Goal: Information Seeking & Learning: Learn about a topic

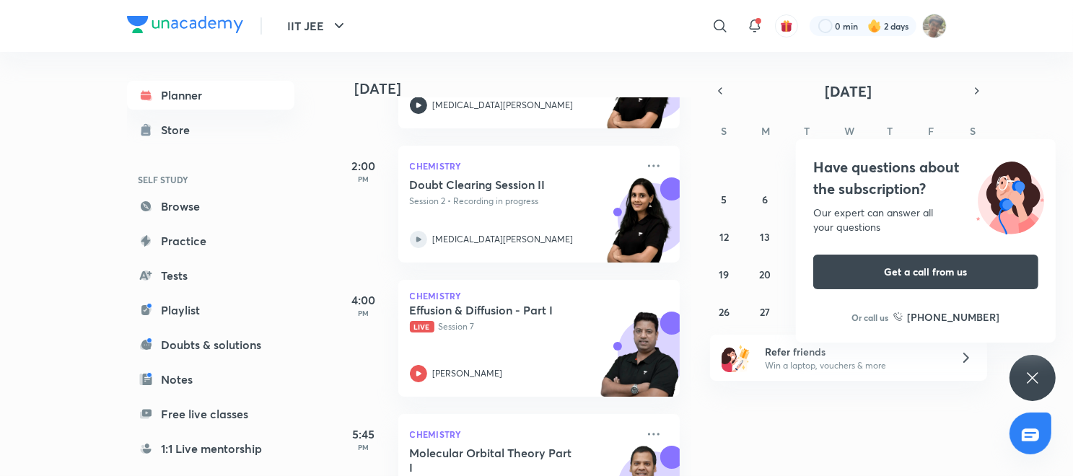
scroll to position [316, 0]
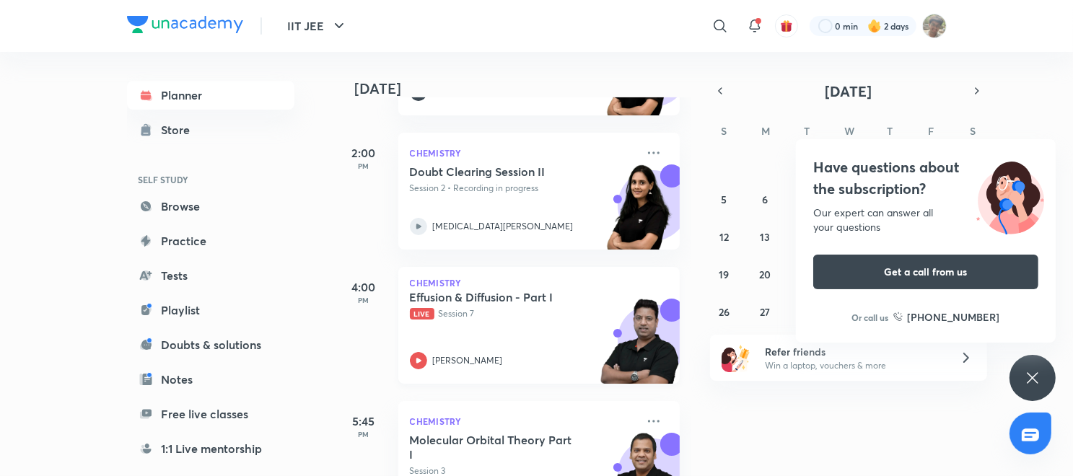
click at [424, 359] on icon at bounding box center [418, 360] width 17 height 17
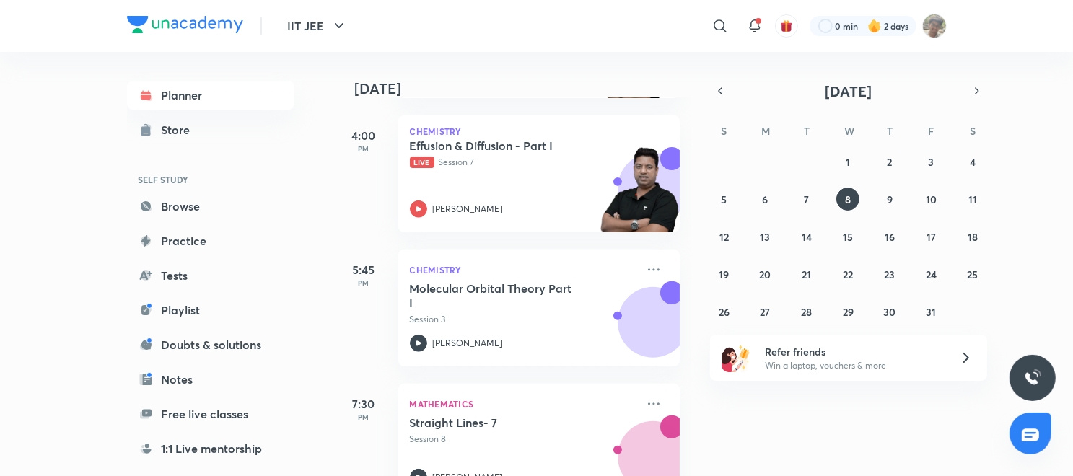
scroll to position [521, 0]
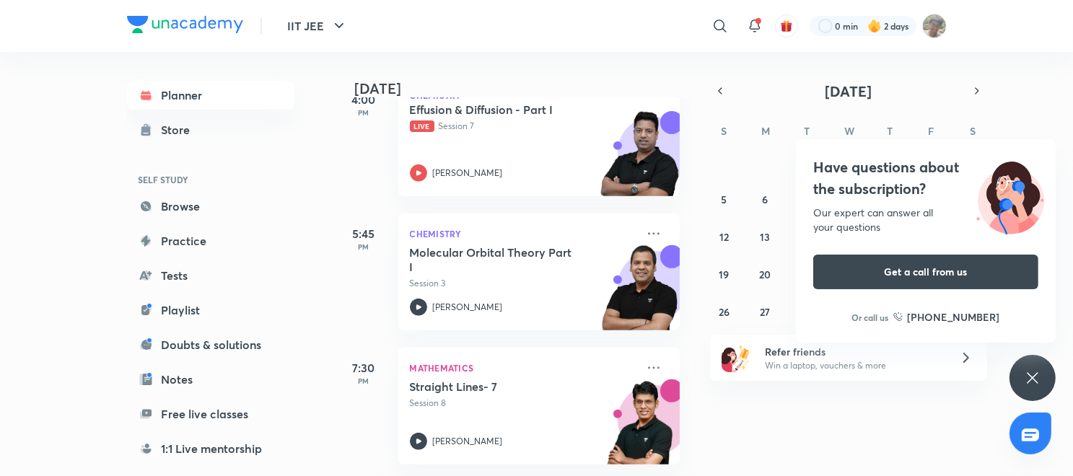
click at [1055, 375] on div "Have questions about the subscription? Our expert can answer all your questions…" at bounding box center [1033, 378] width 46 height 46
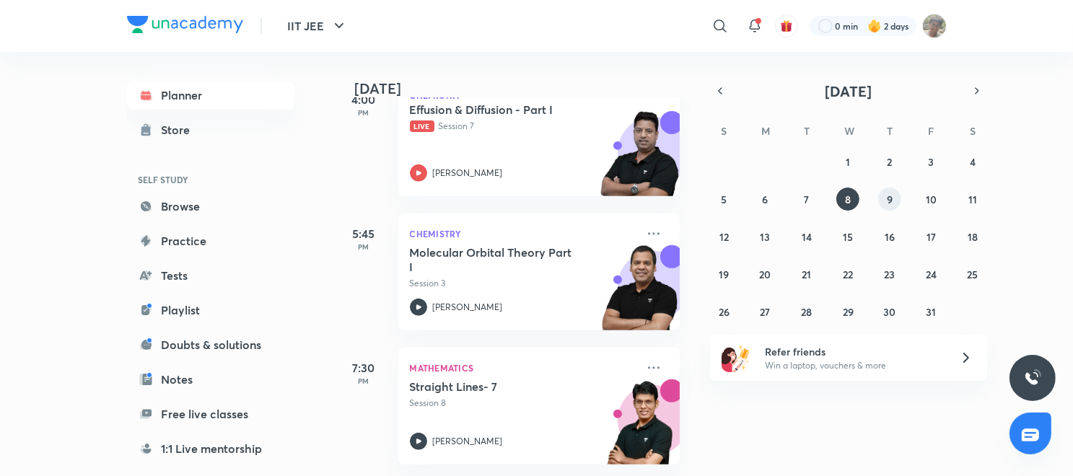
click at [889, 198] on abbr "9" at bounding box center [890, 200] width 6 height 14
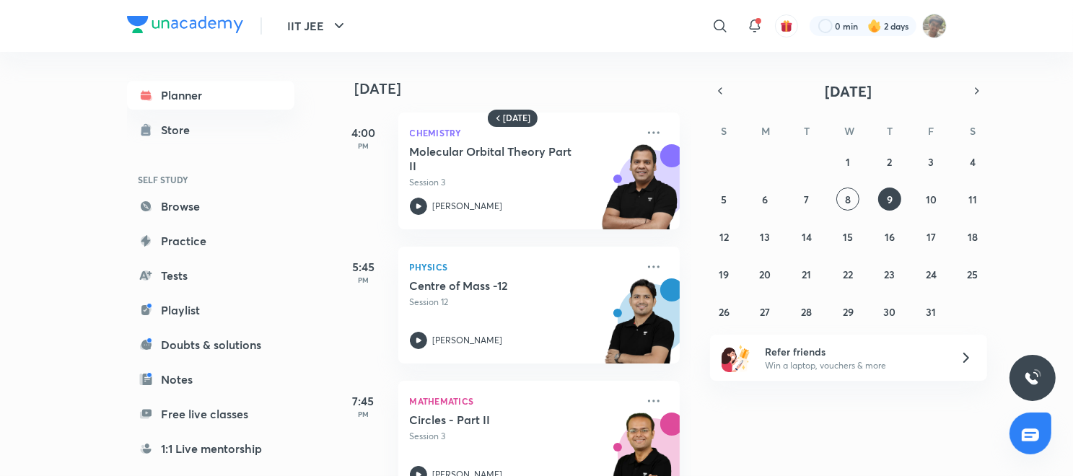
scroll to position [0, 0]
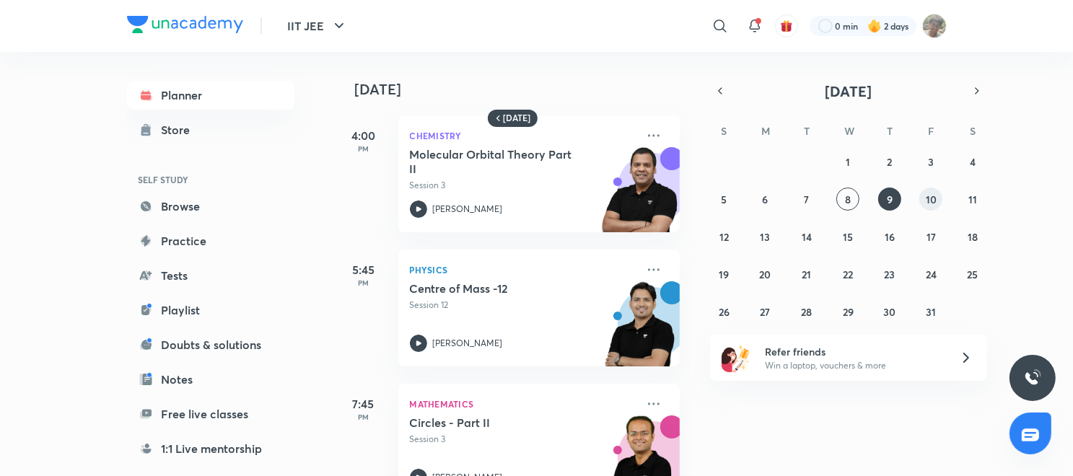
click at [922, 196] on button "10" at bounding box center [930, 199] width 23 height 23
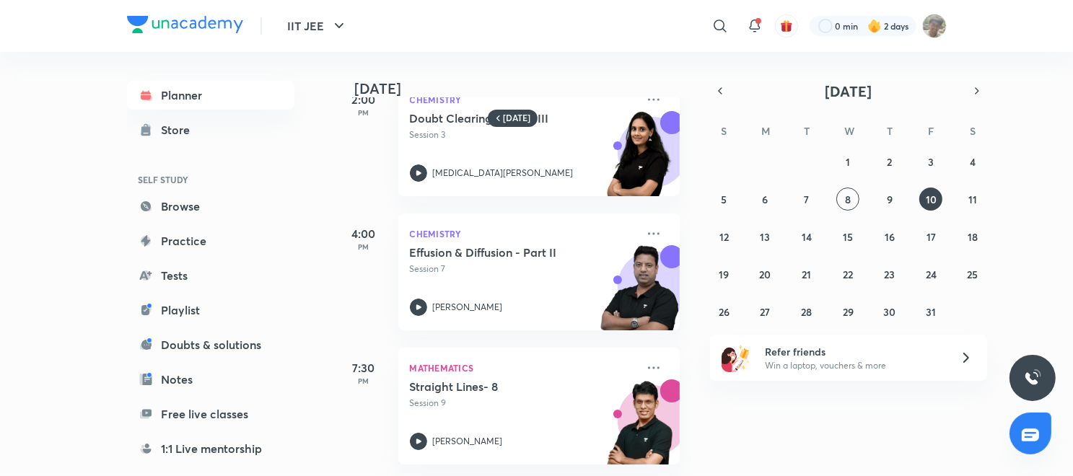
scroll to position [188, 0]
click at [896, 193] on button "9" at bounding box center [889, 199] width 23 height 23
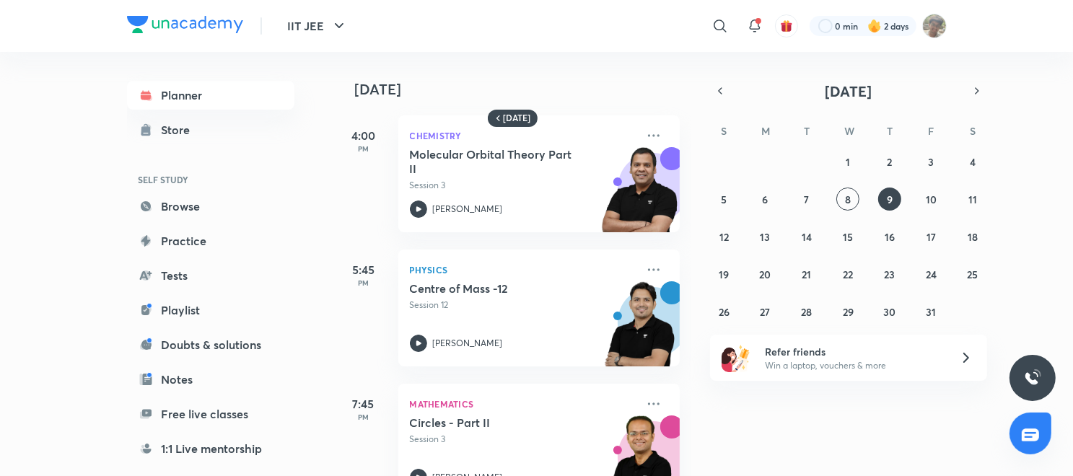
click at [878, 188] on button "9" at bounding box center [889, 199] width 23 height 23
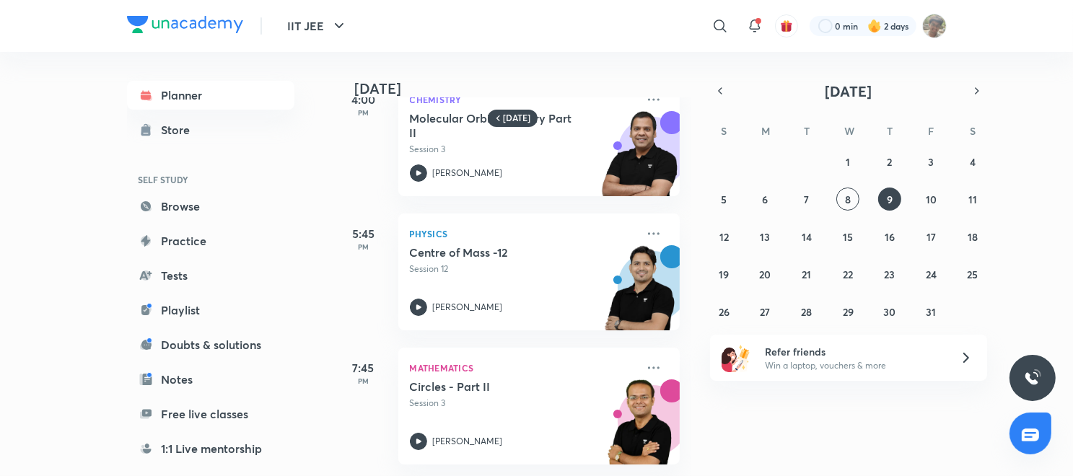
scroll to position [0, 0]
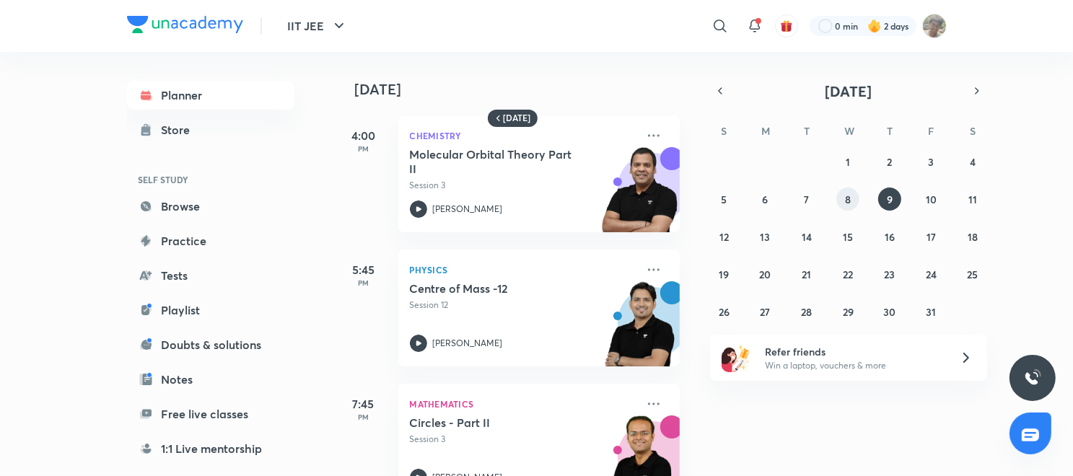
click at [847, 206] on button "8" at bounding box center [847, 199] width 23 height 23
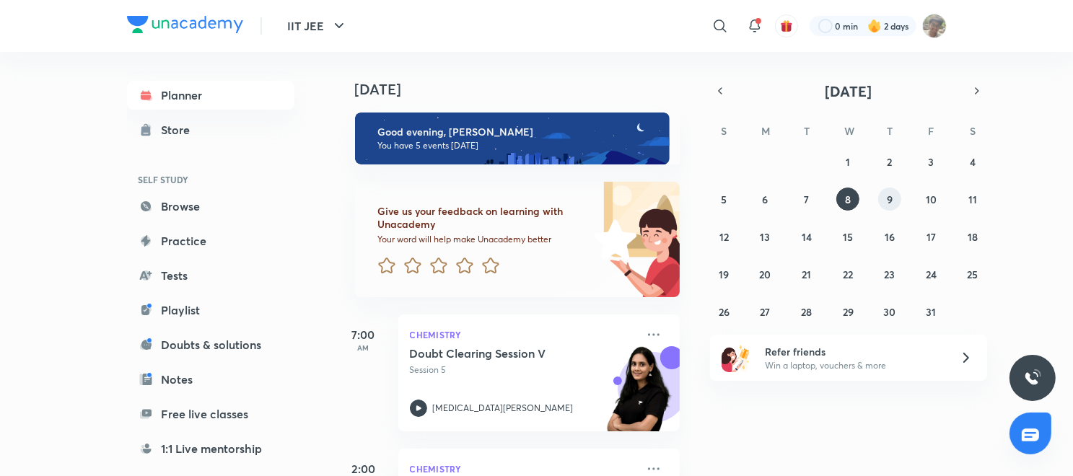
click at [888, 201] on abbr "9" at bounding box center [890, 200] width 6 height 14
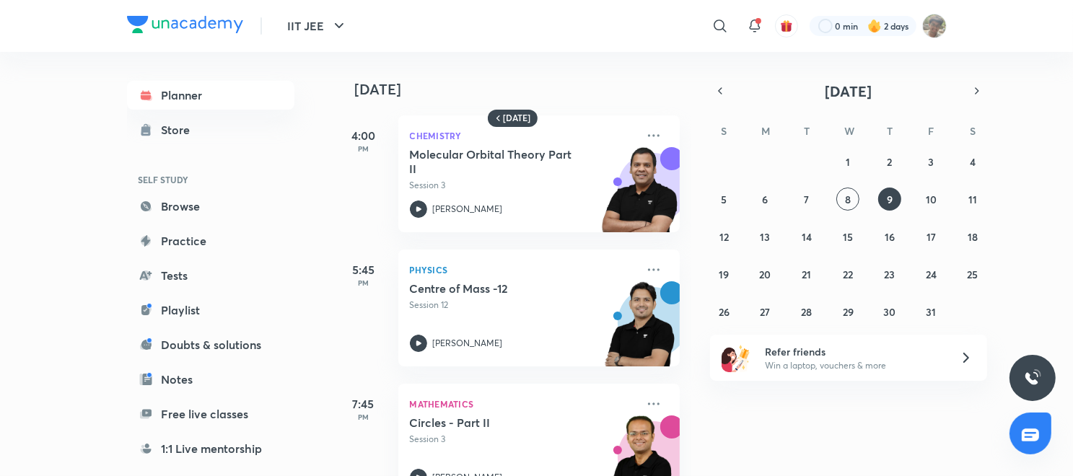
scroll to position [53, 0]
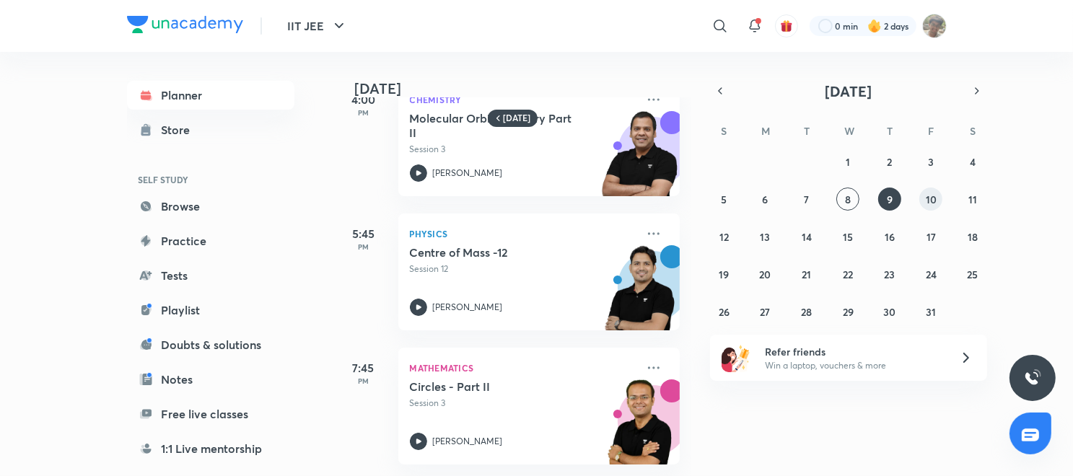
click at [931, 193] on abbr "10" at bounding box center [931, 200] width 11 height 14
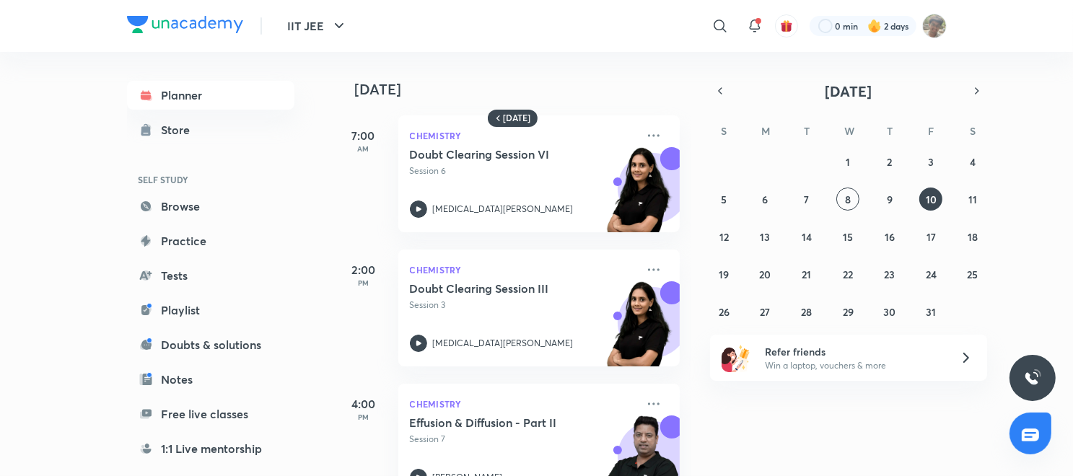
scroll to position [188, 0]
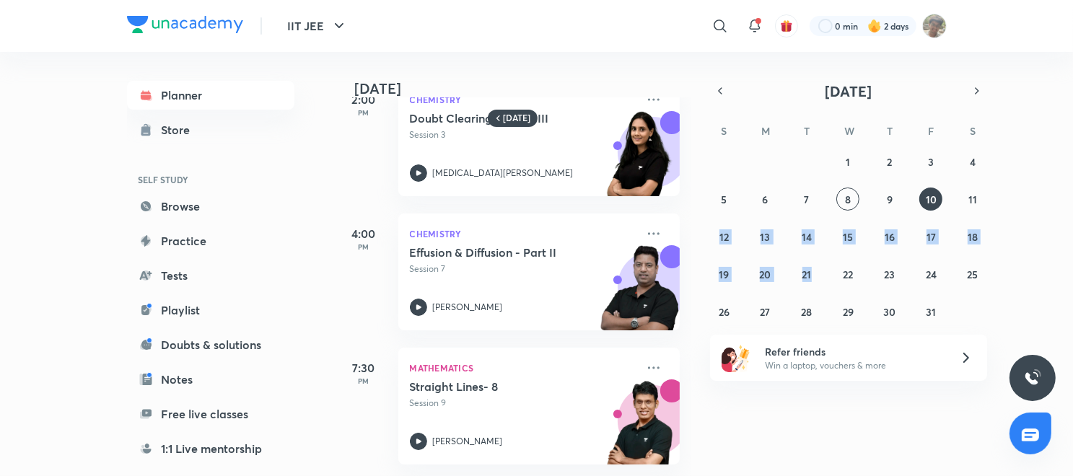
drag, startPoint x: 979, startPoint y: 189, endPoint x: 831, endPoint y: 265, distance: 166.2
click at [831, 265] on div "28 29 30 1 2 3 4 5 6 7 8 9 10 11 12 13 14 15 16 17 18 19 20 21 22 23 24 25 26 2…" at bounding box center [848, 236] width 277 height 173
click at [761, 245] on button "13" at bounding box center [765, 236] width 23 height 23
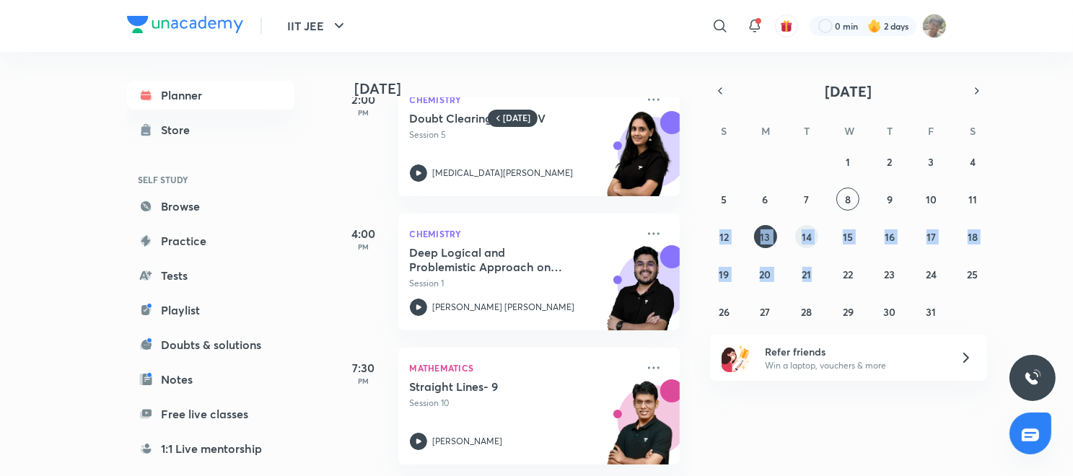
click at [808, 242] on abbr "14" at bounding box center [807, 237] width 10 height 14
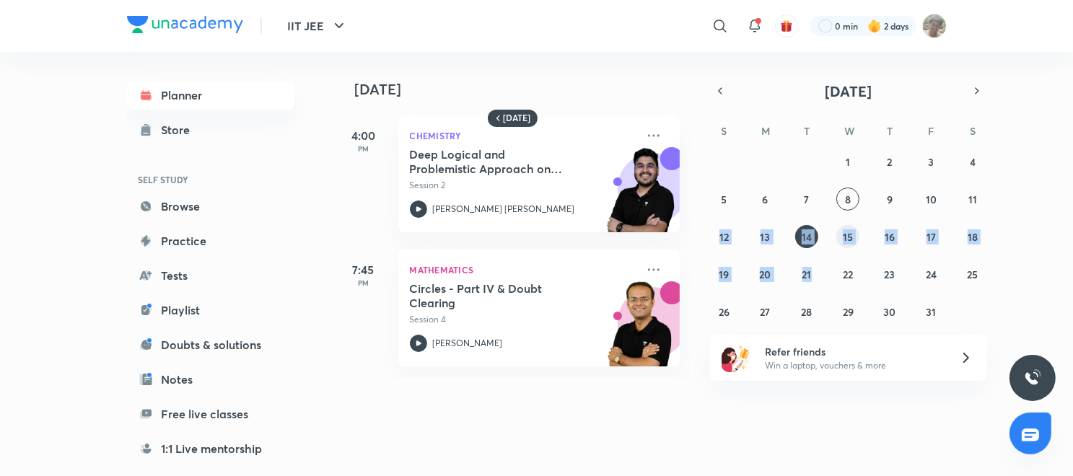
click at [849, 233] on abbr "15" at bounding box center [848, 237] width 10 height 14
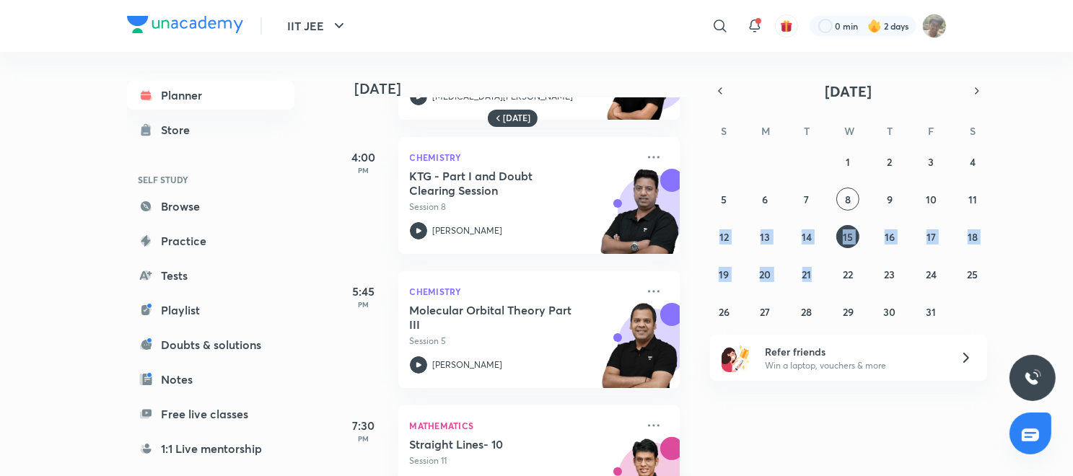
scroll to position [245, 0]
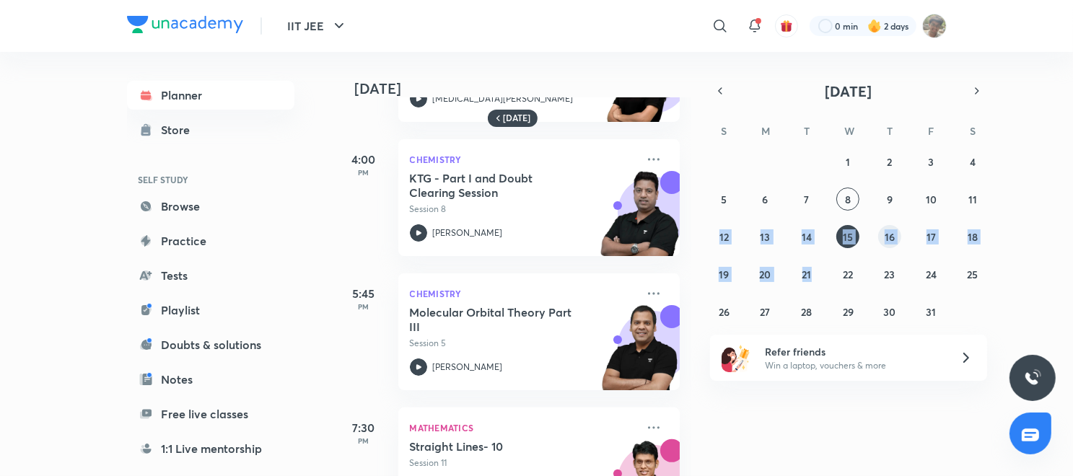
click at [888, 240] on abbr "16" at bounding box center [890, 237] width 10 height 14
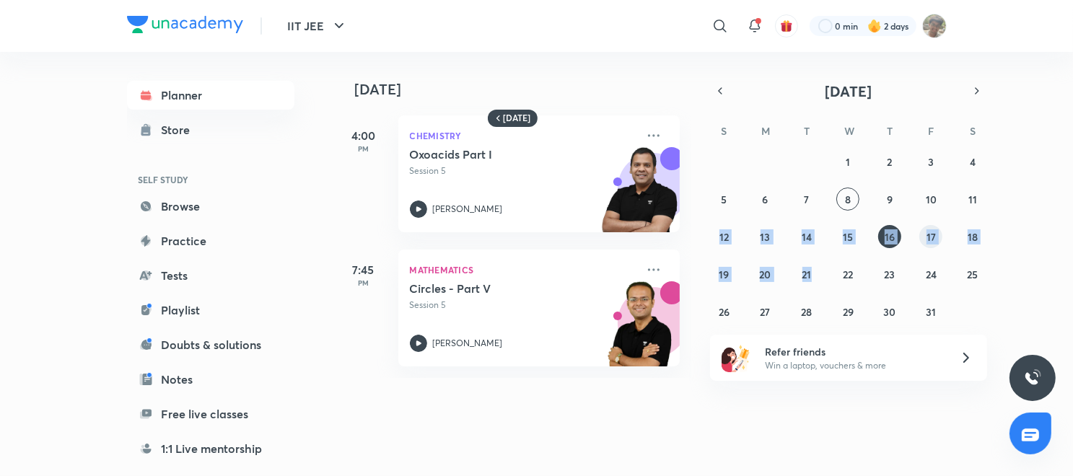
click at [924, 237] on button "17" at bounding box center [930, 236] width 23 height 23
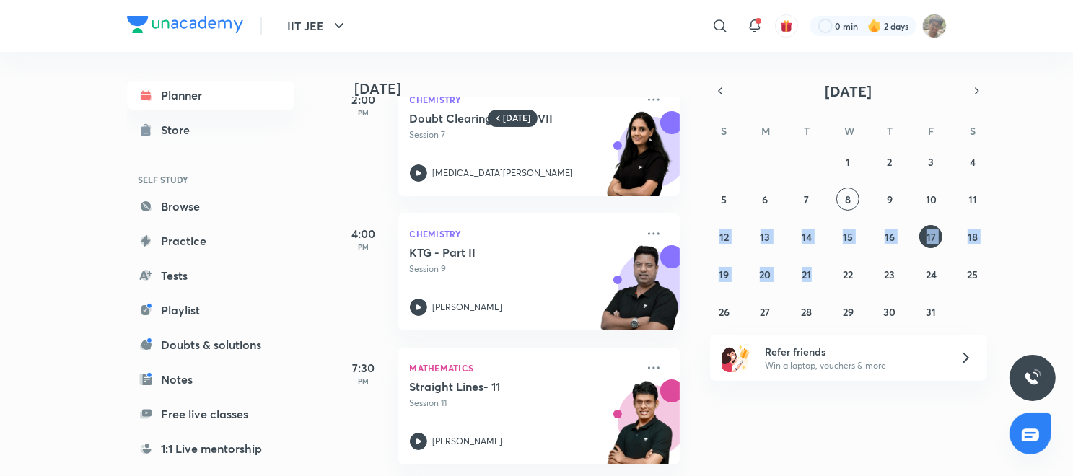
scroll to position [188, 0]
click at [976, 232] on abbr "18" at bounding box center [973, 237] width 10 height 14
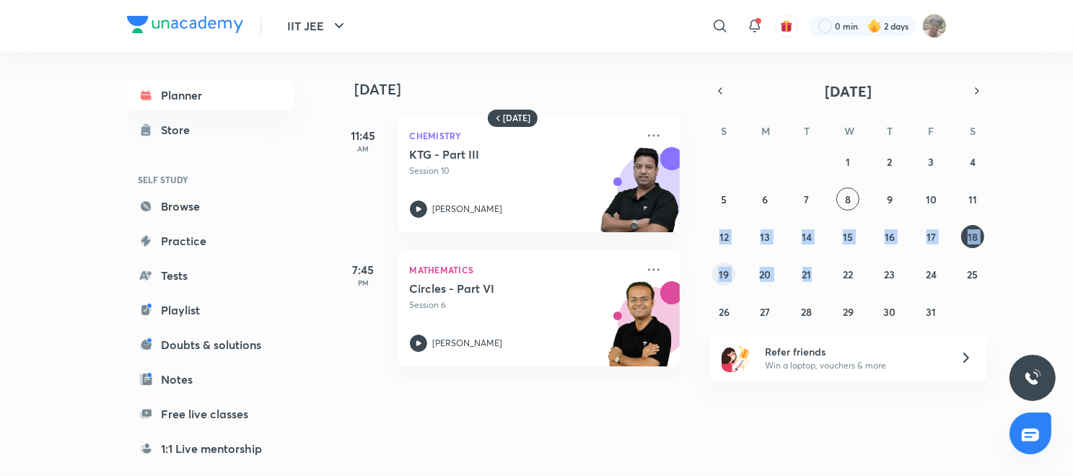
click at [721, 268] on abbr "19" at bounding box center [724, 275] width 10 height 14
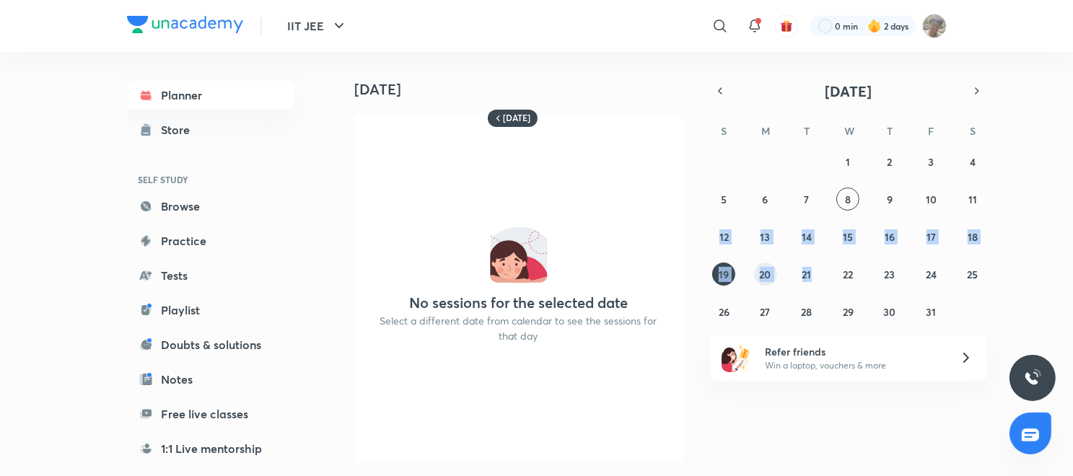
click at [760, 273] on abbr "20" at bounding box center [766, 275] width 12 height 14
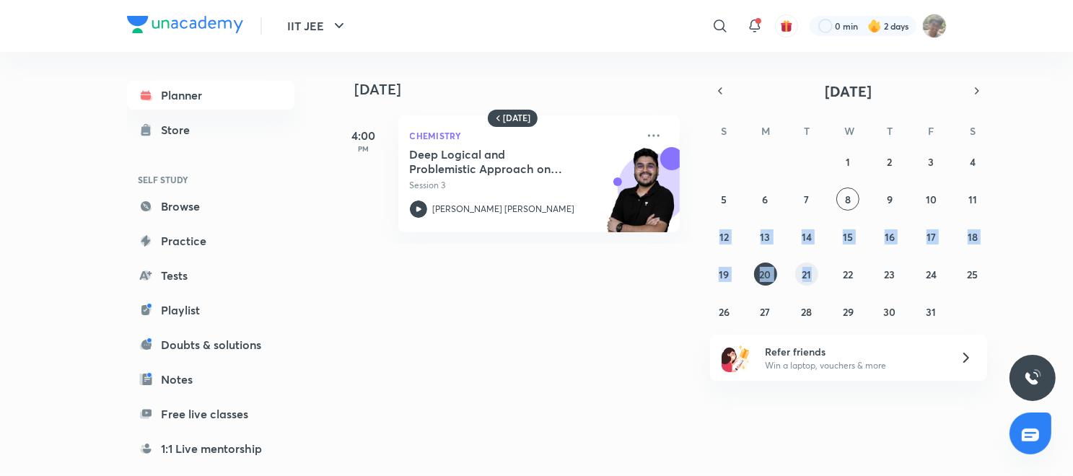
click at [806, 275] on abbr "21" at bounding box center [807, 275] width 9 height 14
click at [841, 277] on button "22" at bounding box center [847, 274] width 23 height 23
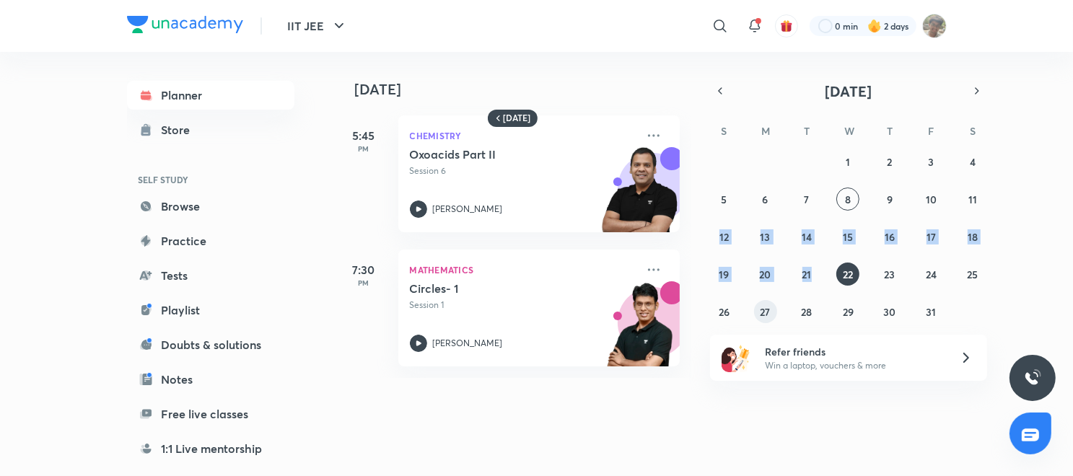
click at [764, 310] on abbr "27" at bounding box center [766, 312] width 10 height 14
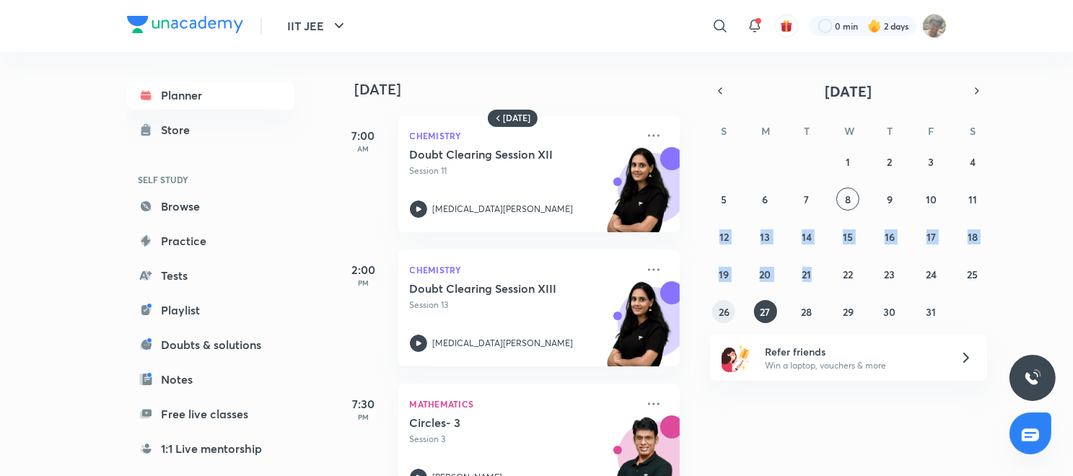
click at [731, 312] on button "26" at bounding box center [723, 311] width 23 height 23
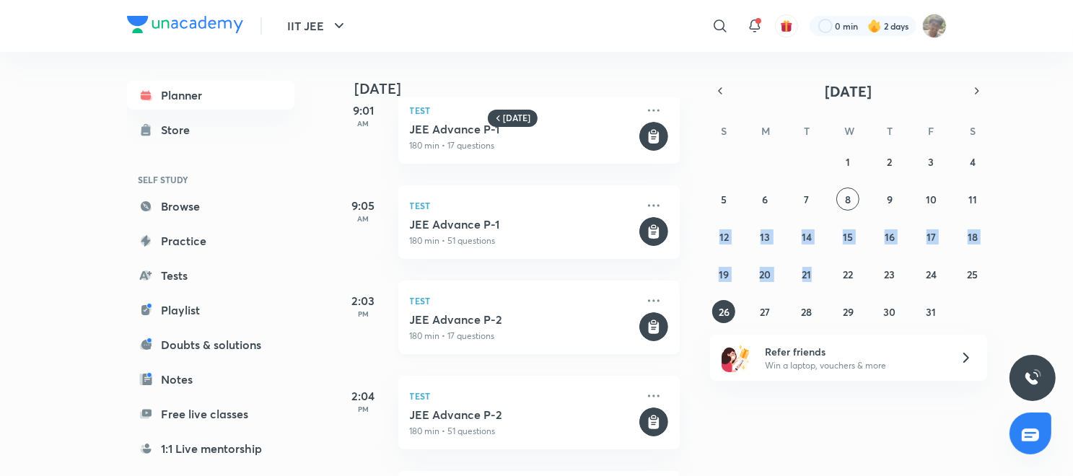
scroll to position [153, 0]
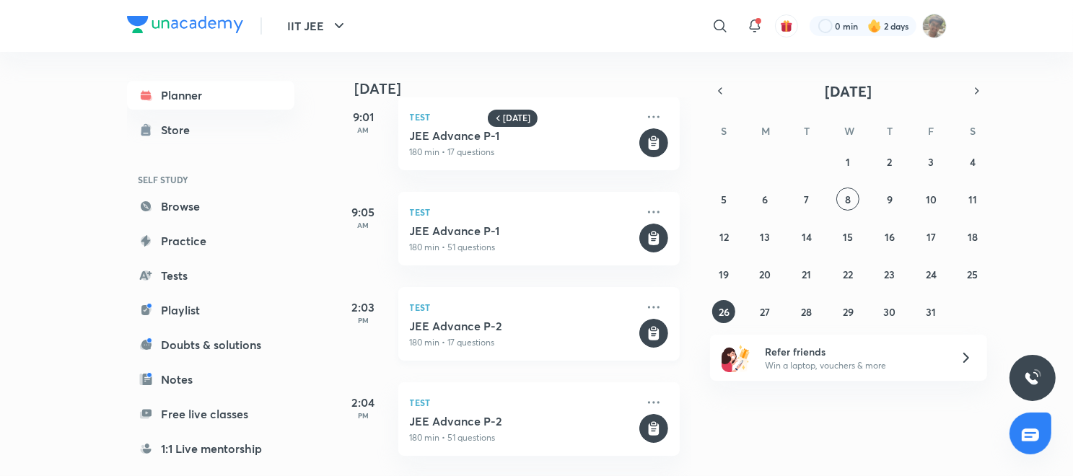
click at [525, 310] on p "Test" at bounding box center [523, 307] width 227 height 17
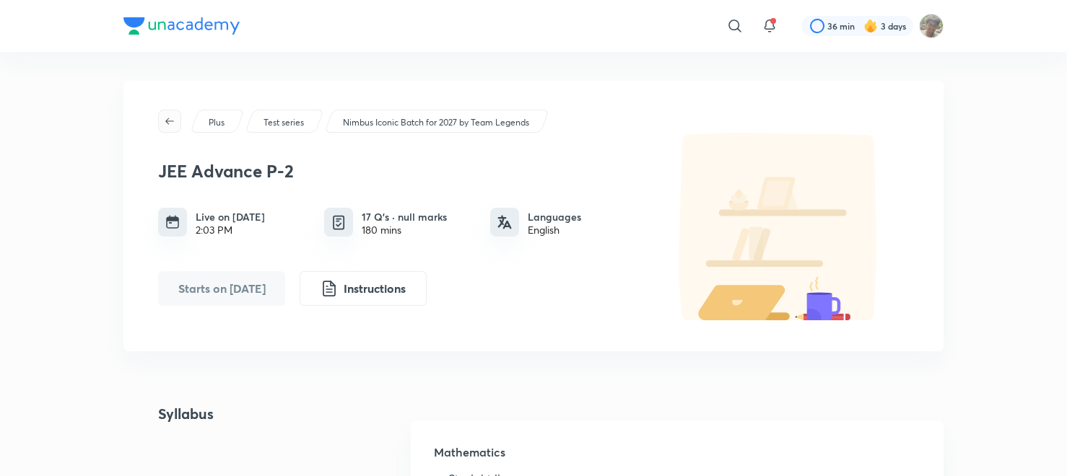
click at [175, 124] on icon "button" at bounding box center [170, 121] width 12 height 12
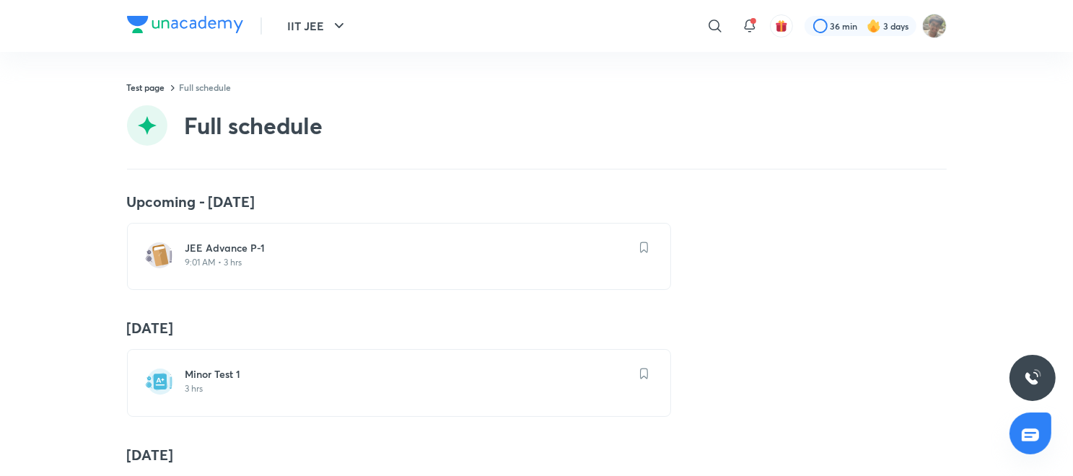
click at [218, 107] on div "Full schedule" at bounding box center [537, 125] width 820 height 40
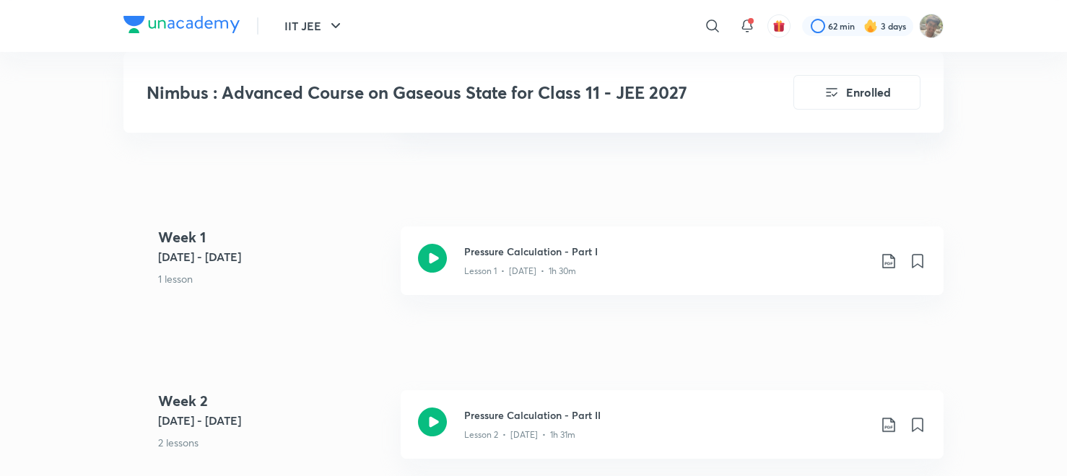
scroll to position [686, 0]
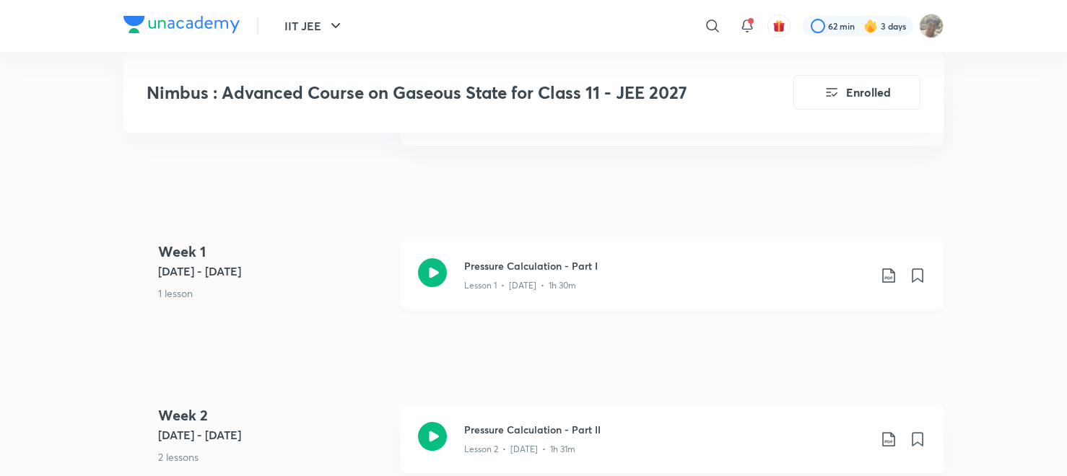
click at [440, 265] on icon at bounding box center [432, 272] width 29 height 29
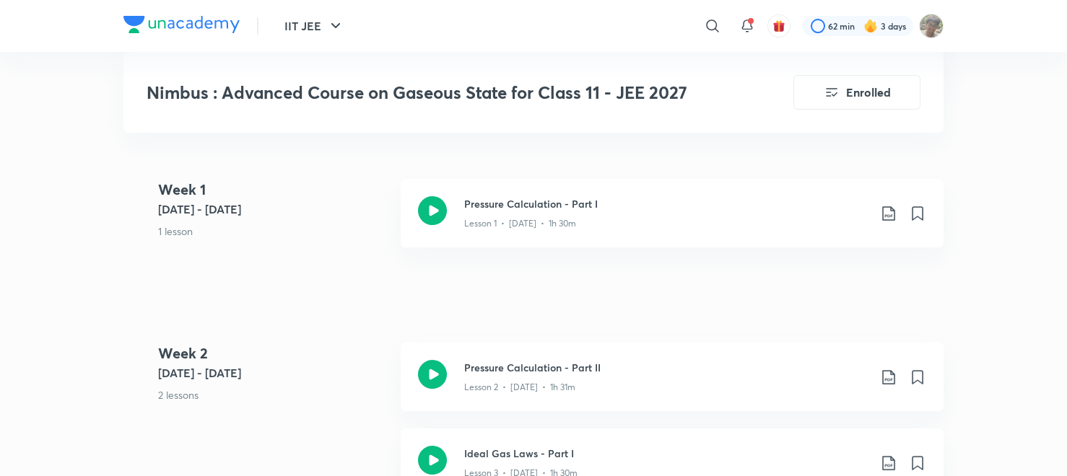
scroll to position [760, 0]
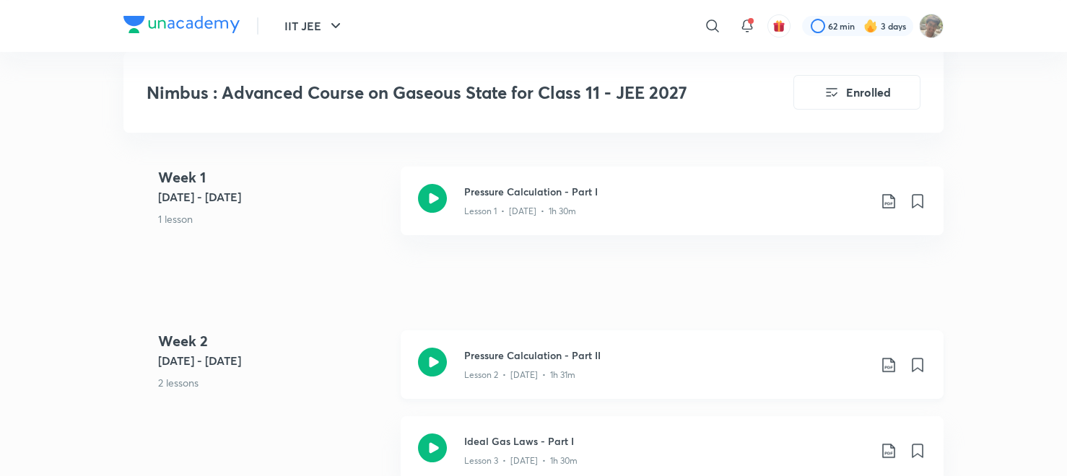
click at [467, 363] on div "Lesson 2 • [DATE] • 1h 31m" at bounding box center [666, 372] width 404 height 19
